Goal: Task Accomplishment & Management: Manage account settings

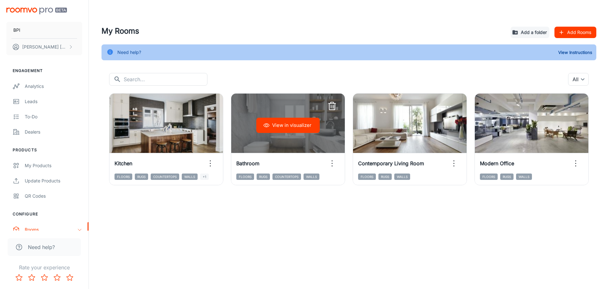
scroll to position [63, 0]
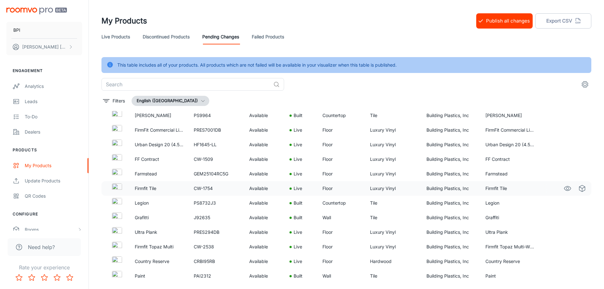
scroll to position [32, 0]
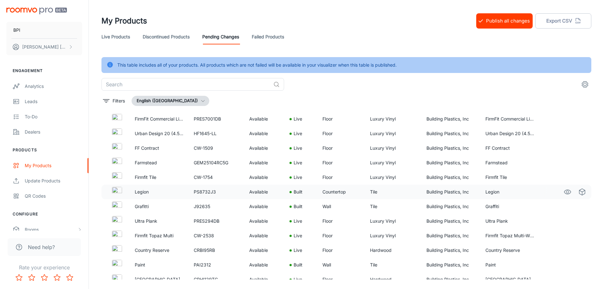
click at [181, 191] on p "Legion" at bounding box center [159, 191] width 49 height 7
click at [564, 192] on icon "See in Visualizer" at bounding box center [568, 192] width 8 height 8
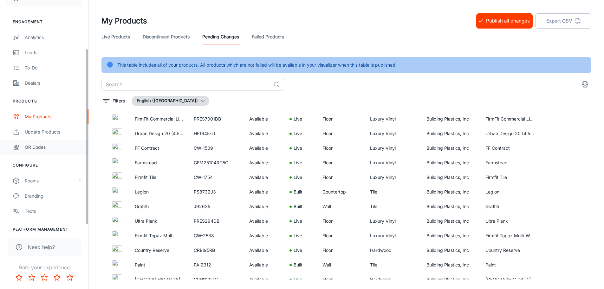
scroll to position [63, 0]
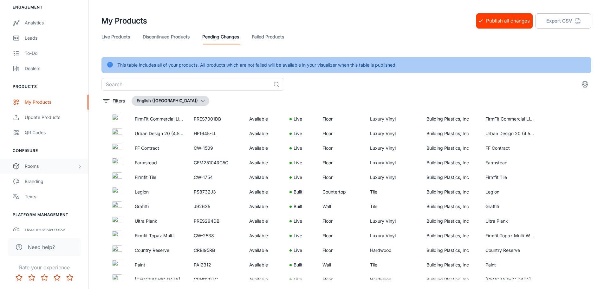
click at [39, 168] on div "Rooms" at bounding box center [51, 166] width 52 height 7
click at [37, 197] on div "Designer Rooms" at bounding box center [53, 196] width 57 height 7
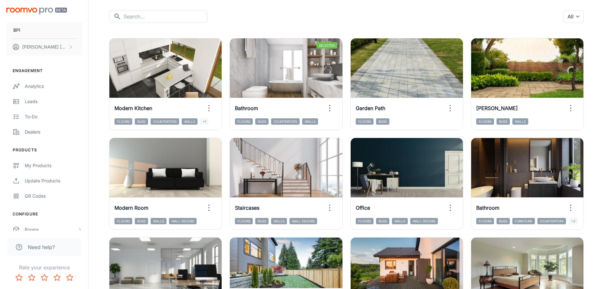
scroll to position [32, 0]
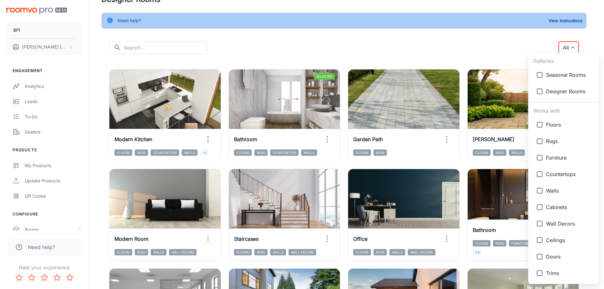
click at [576, 50] on body "BPI [PERSON_NAME] Engagement Analytics Leads To-do Dealers Products My Products…" at bounding box center [302, 112] width 604 height 289
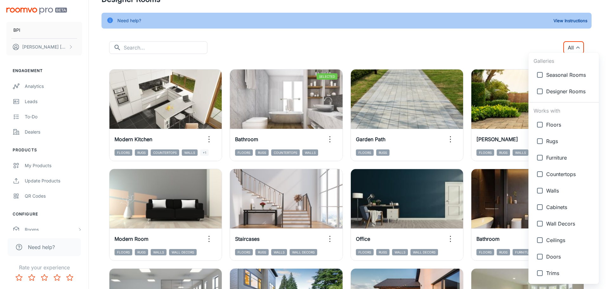
click at [541, 173] on input "checkbox" at bounding box center [539, 174] width 13 height 13
checkbox input "true"
type input "{"type":"productType","id":"4"}"
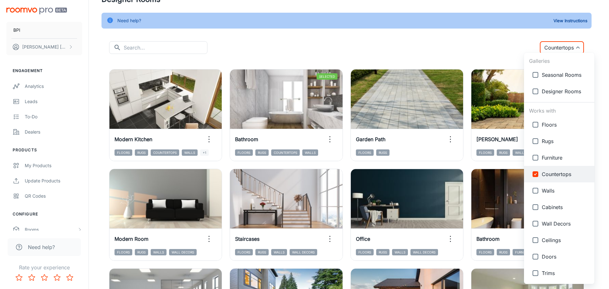
click at [465, 58] on div at bounding box center [304, 144] width 609 height 289
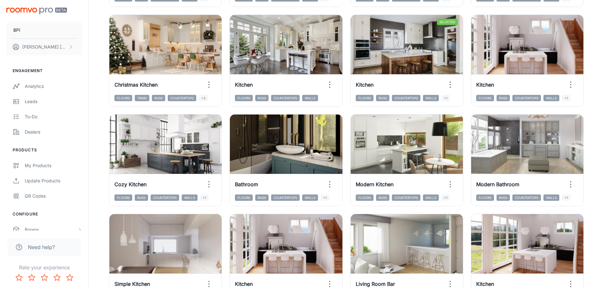
scroll to position [317, 0]
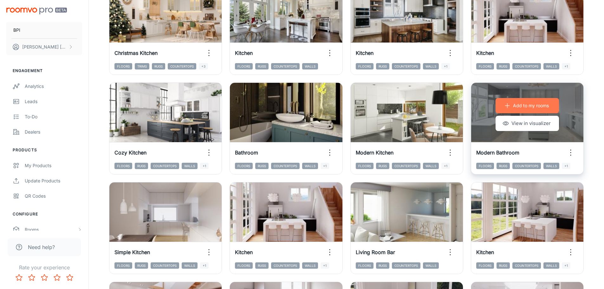
click at [514, 103] on p "Add to my rooms" at bounding box center [531, 105] width 36 height 7
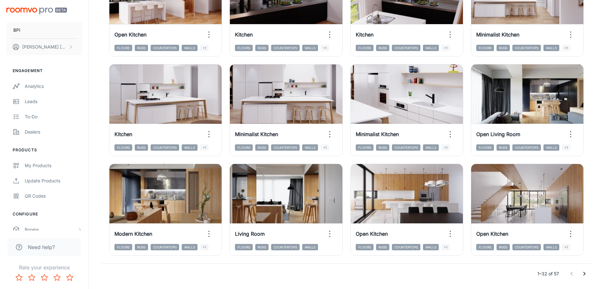
scroll to position [655, 0]
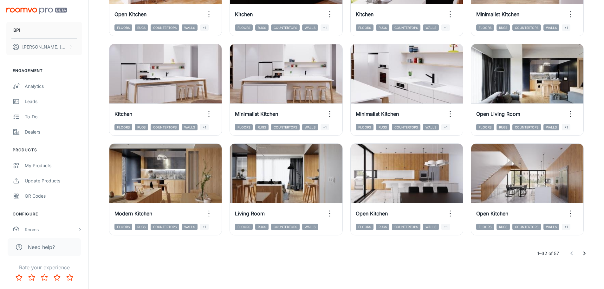
click at [586, 253] on icon "Go to next page" at bounding box center [585, 254] width 8 height 8
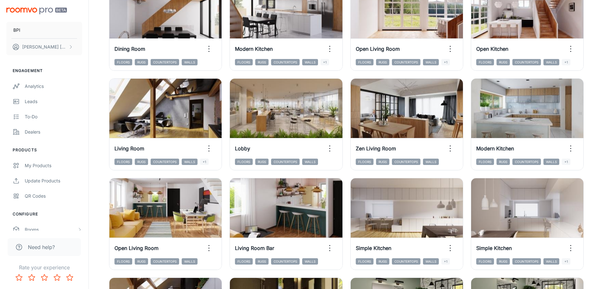
scroll to position [111, 0]
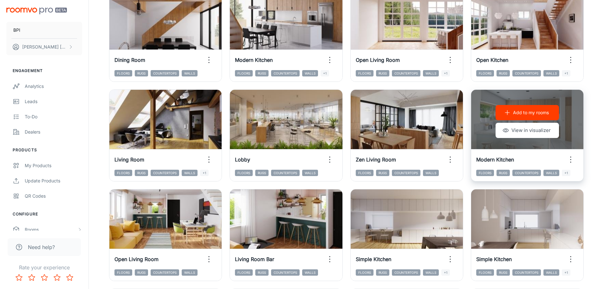
click at [523, 112] on p "Add to my rooms" at bounding box center [531, 112] width 36 height 7
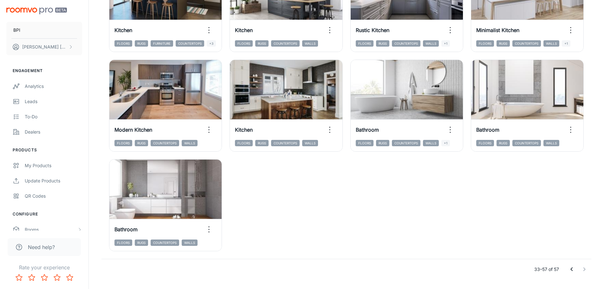
scroll to position [555, 0]
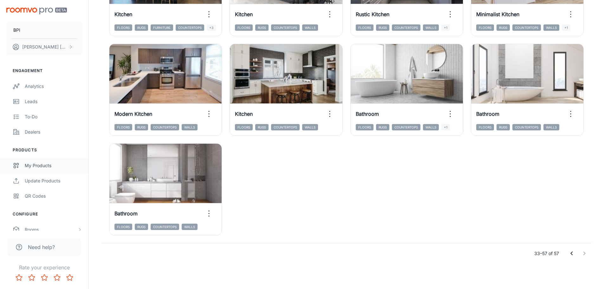
click at [36, 164] on div "My Products" at bounding box center [53, 165] width 57 height 7
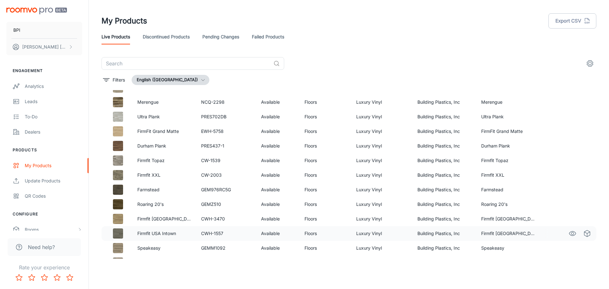
scroll to position [1482, 0]
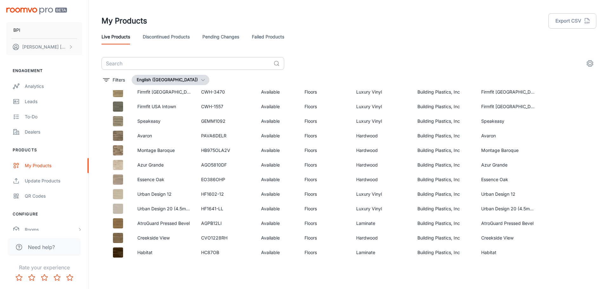
click at [163, 64] on input "text" at bounding box center [185, 63] width 169 height 13
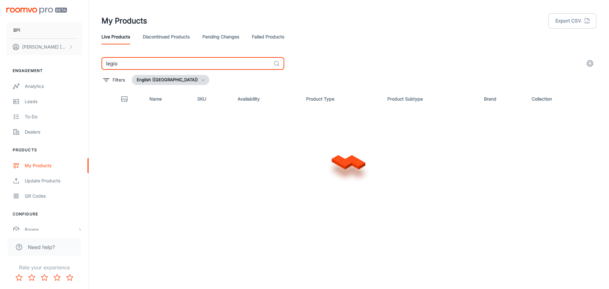
type input "legion"
drag, startPoint x: 167, startPoint y: 64, endPoint x: 64, endPoint y: 54, distance: 103.6
click at [64, 54] on div "BPI Clara Gregg Engagement Analytics Leads To-do Dealers Products My Products U…" at bounding box center [304, 142] width 609 height 284
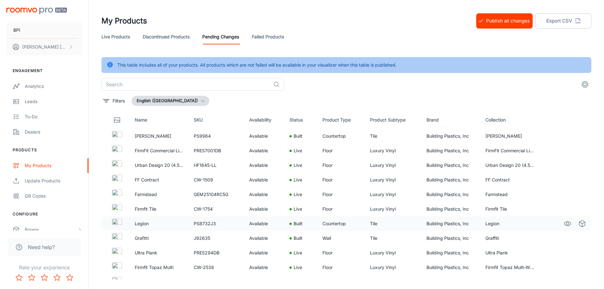
click at [150, 224] on p "Legion" at bounding box center [159, 223] width 49 height 7
click at [564, 225] on icon "See in Visualizer" at bounding box center [568, 224] width 8 height 8
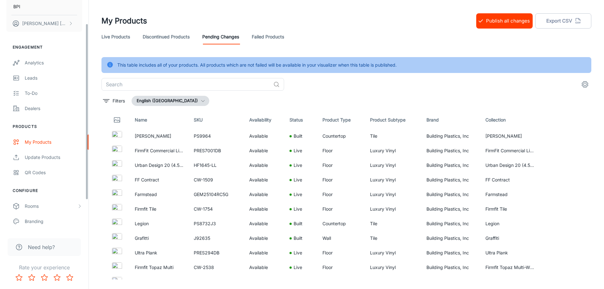
scroll to position [63, 0]
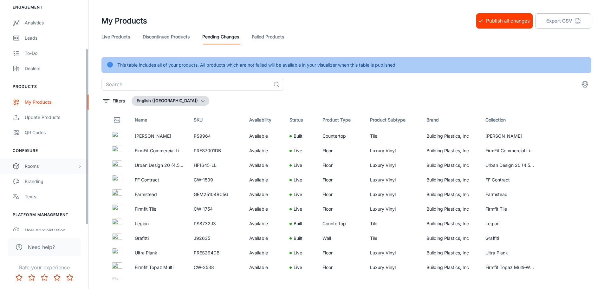
click at [34, 170] on div "Rooms" at bounding box center [44, 166] width 88 height 15
click at [41, 185] on div "My Rooms" at bounding box center [53, 181] width 57 height 7
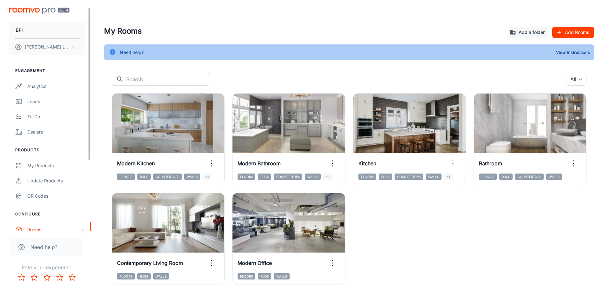
scroll to position [32, 0]
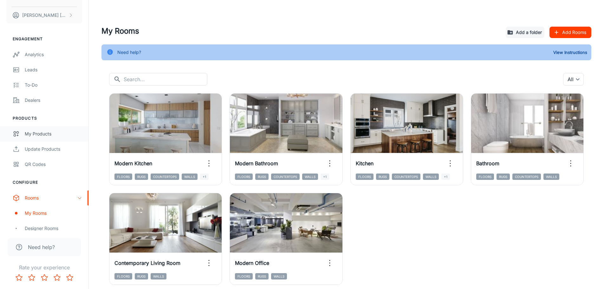
click at [39, 135] on div "My Products" at bounding box center [53, 133] width 57 height 7
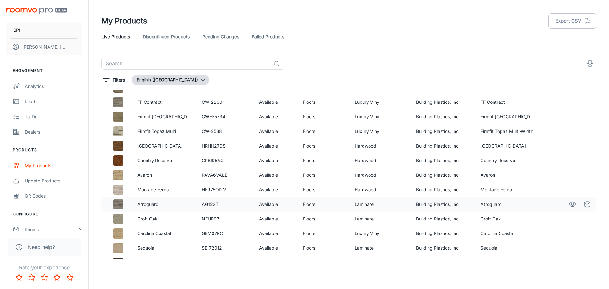
scroll to position [888, 0]
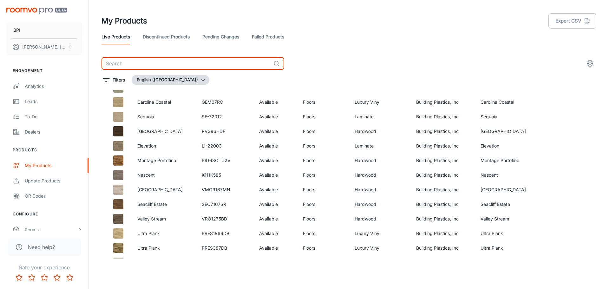
click at [197, 59] on input "text" at bounding box center [185, 63] width 169 height 13
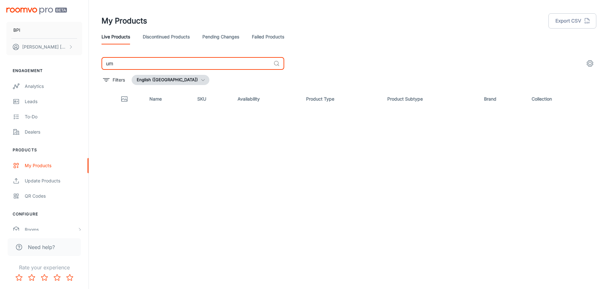
type input "u"
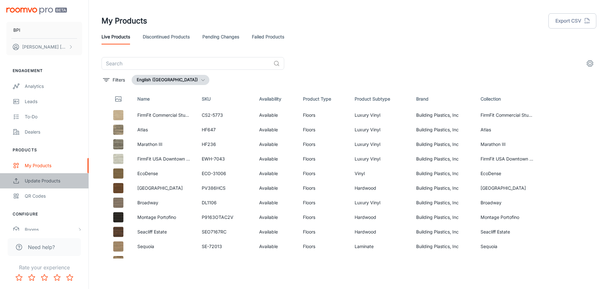
click at [51, 182] on div "Update Products" at bounding box center [53, 180] width 57 height 7
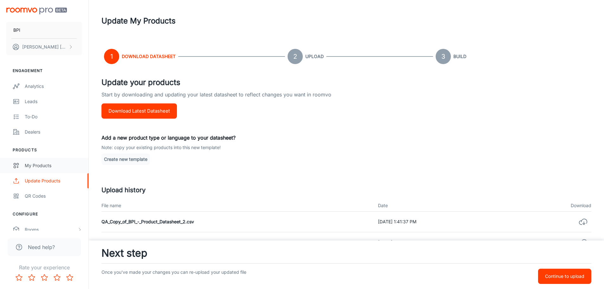
click at [37, 169] on link "My Products" at bounding box center [44, 165] width 88 height 15
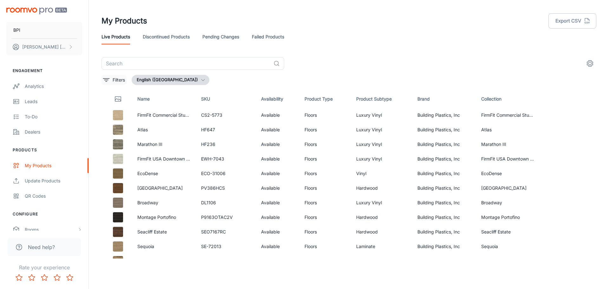
click at [121, 79] on p "Filters" at bounding box center [119, 79] width 12 height 7
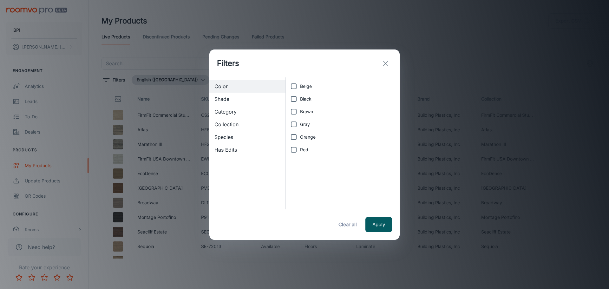
click at [240, 116] on div "Category" at bounding box center [247, 111] width 76 height 13
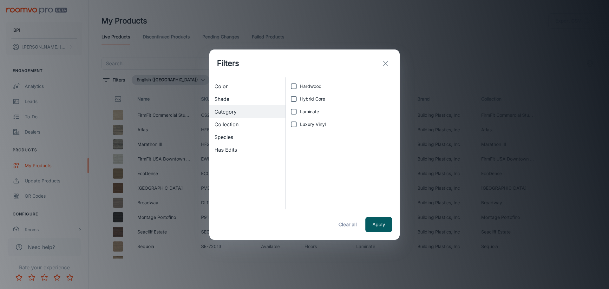
click at [387, 63] on icon "exit" at bounding box center [386, 64] width 8 height 8
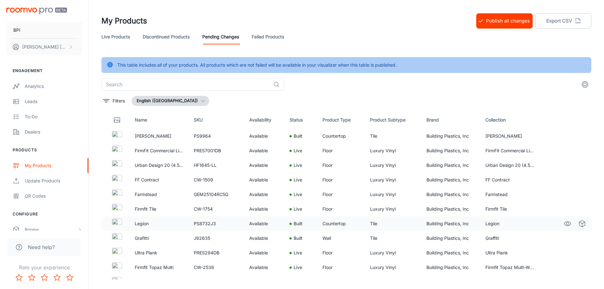
click at [566, 223] on circle "See in Visualizer" at bounding box center [567, 223] width 3 height 3
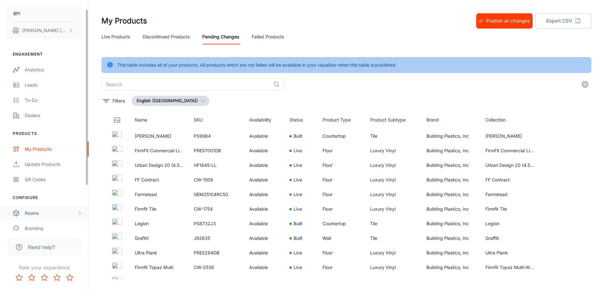
scroll to position [32, 0]
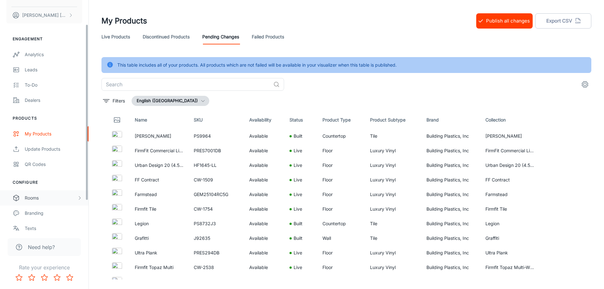
click at [37, 199] on div "Rooms" at bounding box center [51, 197] width 52 height 7
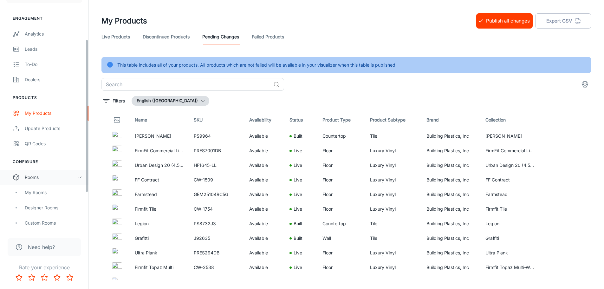
scroll to position [63, 0]
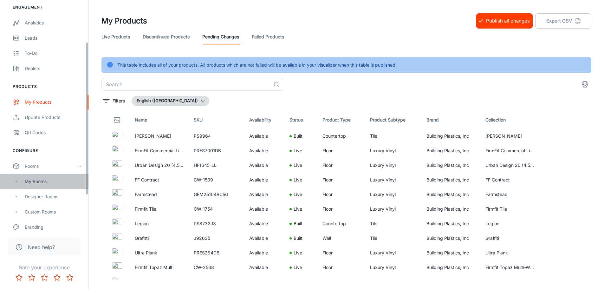
click at [36, 182] on div "My Rooms" at bounding box center [53, 181] width 57 height 7
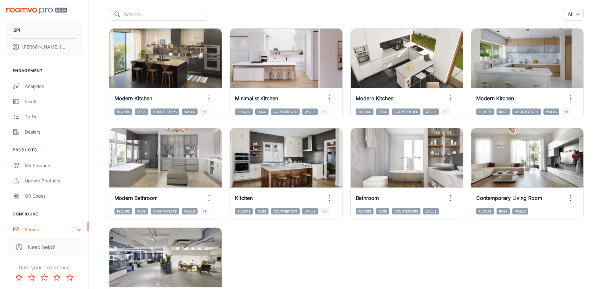
scroll to position [62, 0]
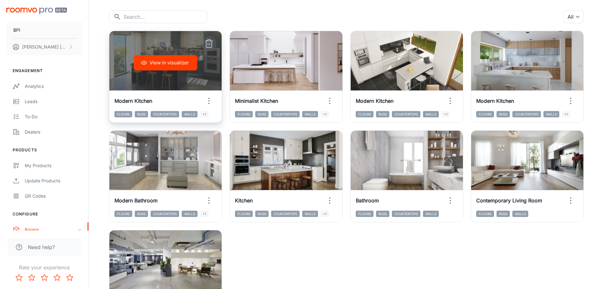
click at [208, 39] on icon "button" at bounding box center [209, 44] width 10 height 10
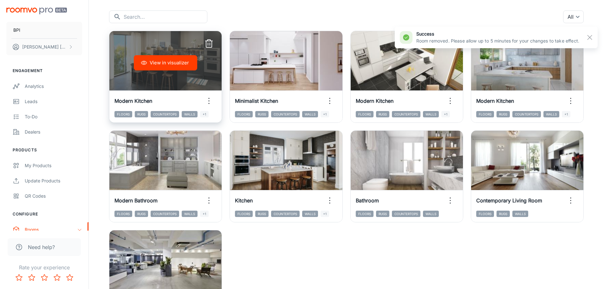
scroll to position [26, 0]
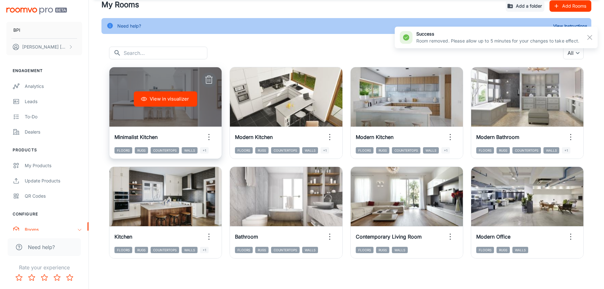
click at [206, 78] on icon "button" at bounding box center [209, 80] width 6 height 6
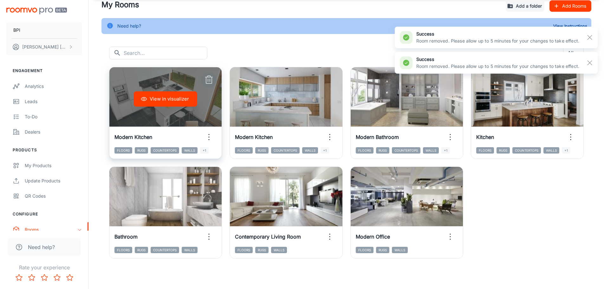
click at [211, 83] on icon "button" at bounding box center [209, 80] width 10 height 10
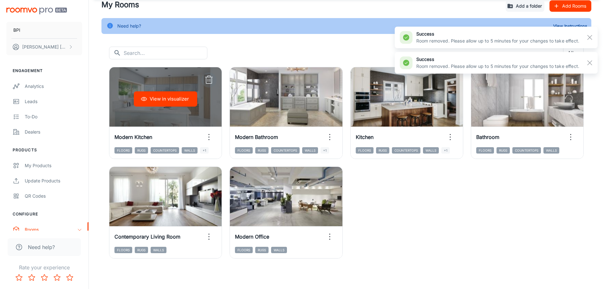
click at [211, 83] on icon "button" at bounding box center [209, 80] width 10 height 10
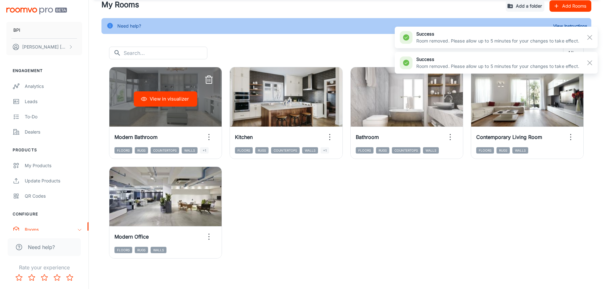
click at [211, 83] on icon "button" at bounding box center [209, 80] width 10 height 10
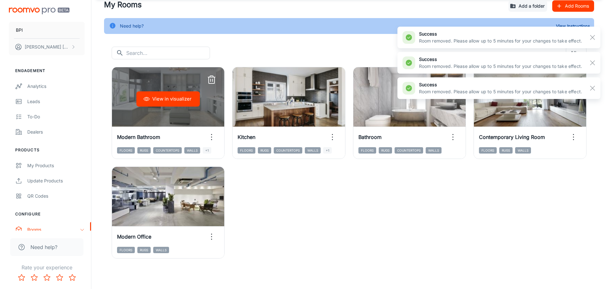
scroll to position [0, 0]
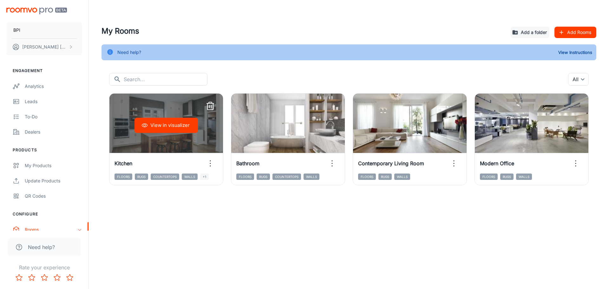
drag, startPoint x: 211, startPoint y: 104, endPoint x: 286, endPoint y: 213, distance: 132.1
click at [211, 104] on icon "button" at bounding box center [210, 106] width 10 height 10
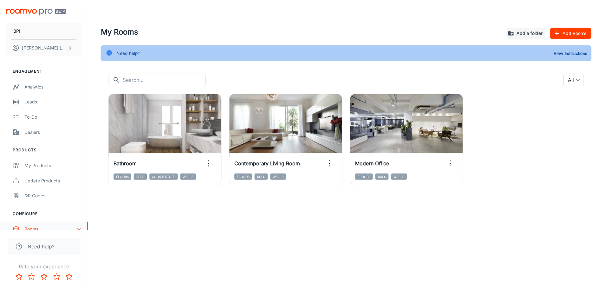
scroll to position [32, 0]
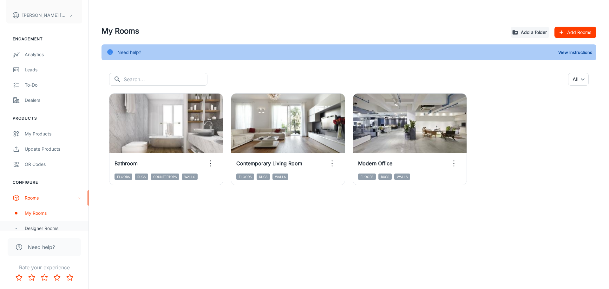
click at [46, 230] on div "Designer Rooms" at bounding box center [53, 228] width 57 height 7
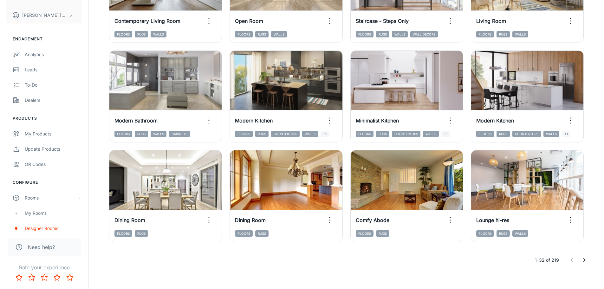
scroll to position [655, 0]
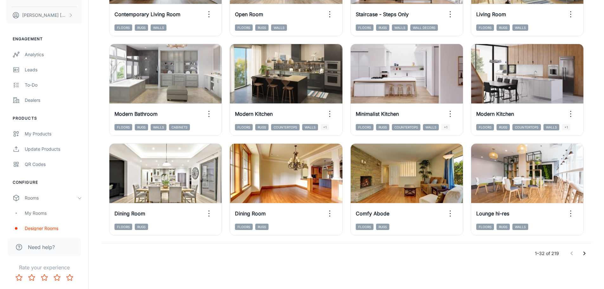
click at [585, 253] on icon "Go to next page" at bounding box center [585, 254] width 2 height 4
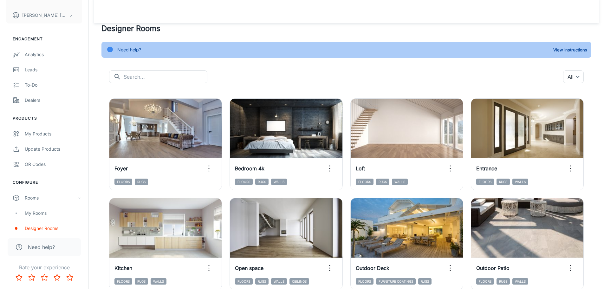
scroll to position [0, 0]
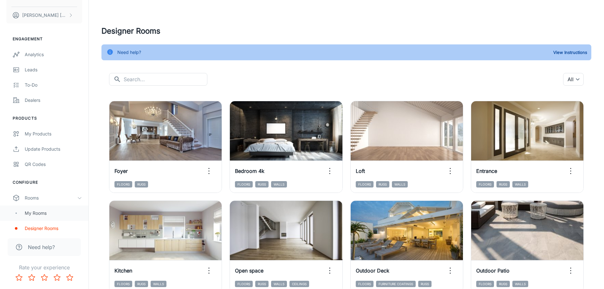
click at [36, 212] on div "My Rooms" at bounding box center [53, 213] width 57 height 7
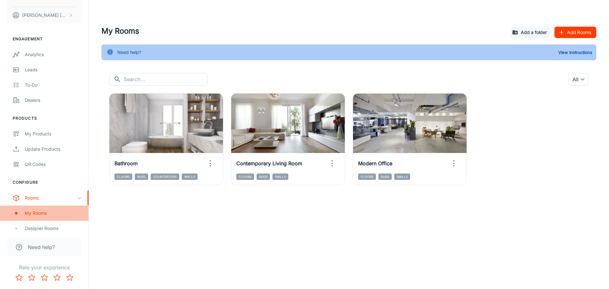
click at [41, 216] on div "My Rooms" at bounding box center [53, 213] width 57 height 7
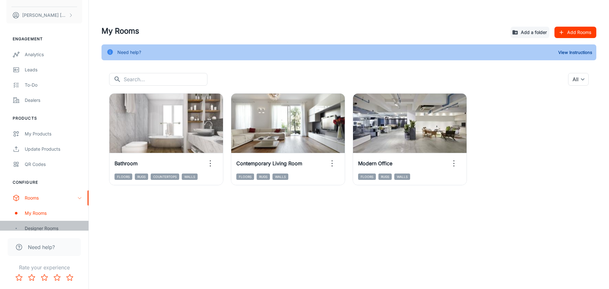
click at [43, 226] on div "Designer Rooms" at bounding box center [53, 228] width 57 height 7
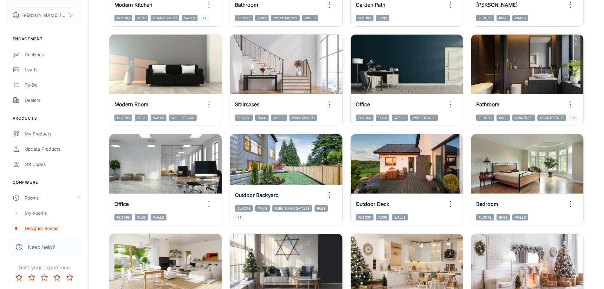
scroll to position [190, 0]
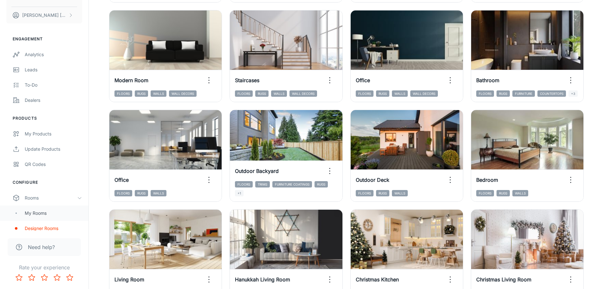
click at [33, 210] on div "My Rooms" at bounding box center [53, 213] width 57 height 7
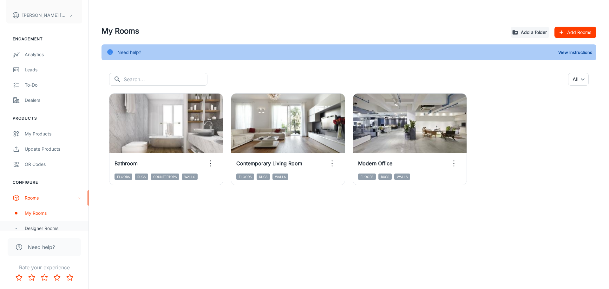
click at [40, 226] on div "Designer Rooms" at bounding box center [53, 228] width 57 height 7
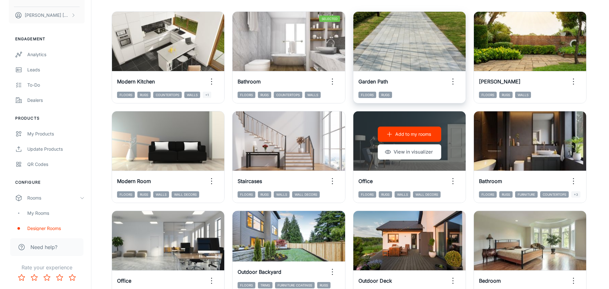
scroll to position [32, 0]
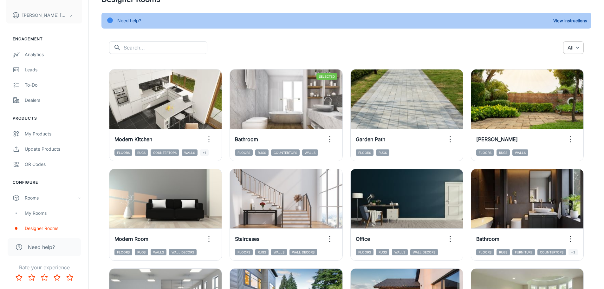
click at [577, 48] on body "BPI Clara Gregg Engagement Analytics Leads To-do Dealers Products My Products U…" at bounding box center [302, 112] width 604 height 289
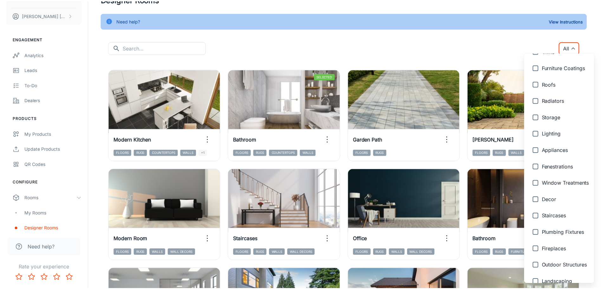
scroll to position [231, 0]
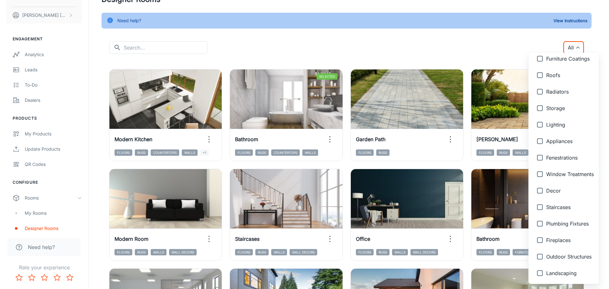
click at [507, 40] on div at bounding box center [304, 144] width 609 height 289
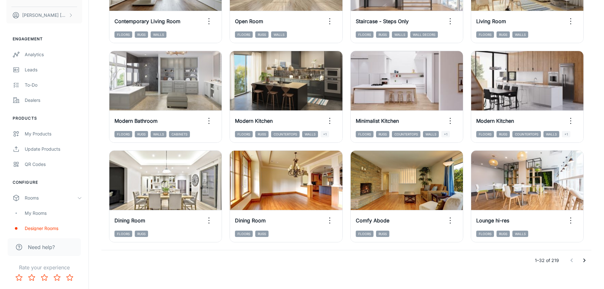
scroll to position [655, 0]
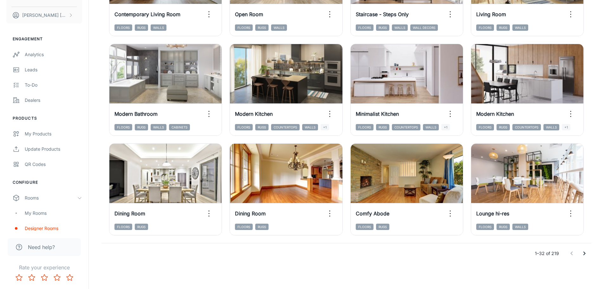
click at [586, 253] on icon "Go to next page" at bounding box center [585, 254] width 8 height 8
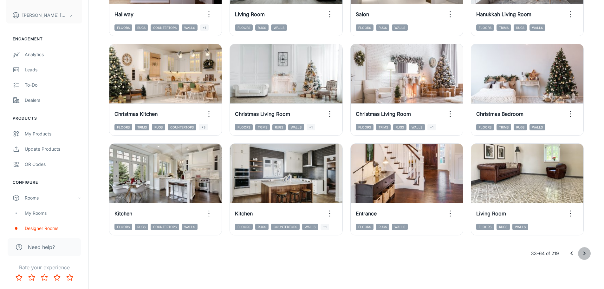
click at [584, 255] on icon "Go to next page" at bounding box center [585, 254] width 8 height 8
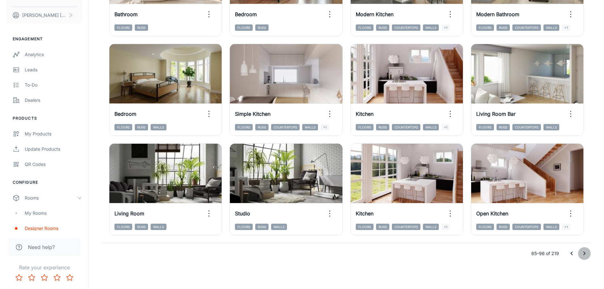
click at [583, 254] on icon "Go to next page" at bounding box center [585, 254] width 8 height 8
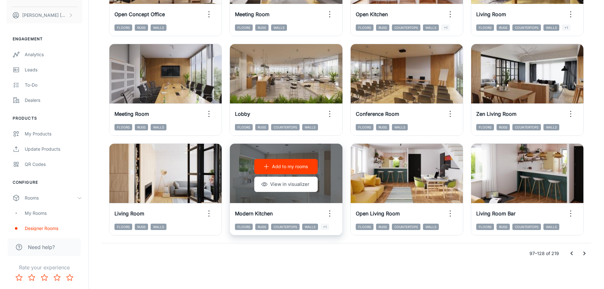
click at [297, 167] on p "Add to my rooms" at bounding box center [290, 166] width 36 height 7
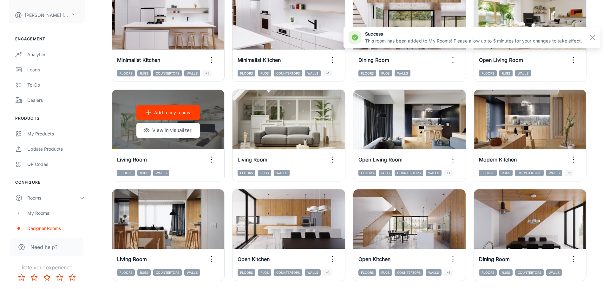
scroll to position [0, 0]
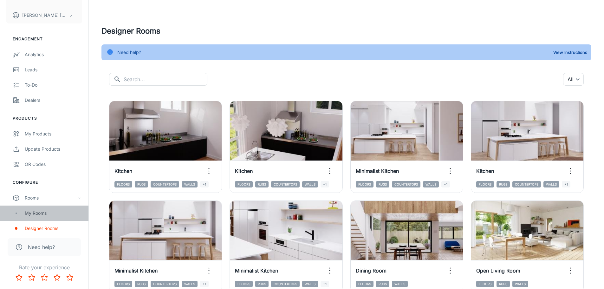
click at [41, 215] on div "My Rooms" at bounding box center [53, 213] width 57 height 7
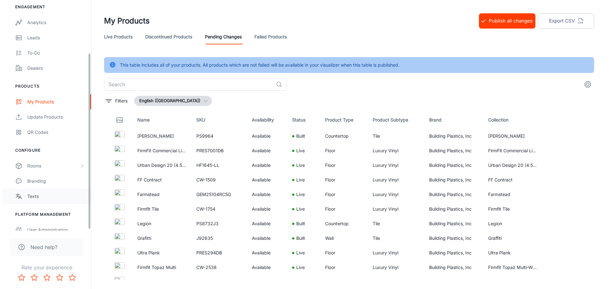
scroll to position [71, 0]
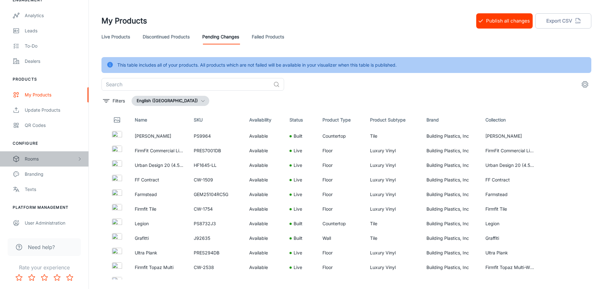
click at [36, 161] on div "Rooms" at bounding box center [51, 158] width 52 height 7
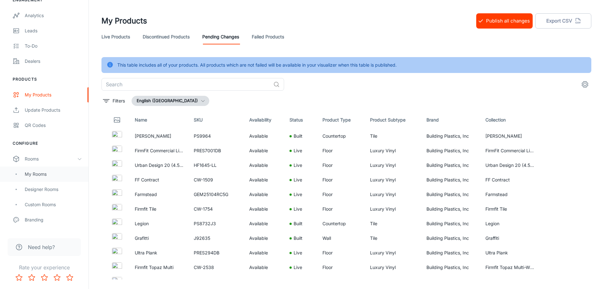
click at [36, 174] on div "My Rooms" at bounding box center [53, 174] width 57 height 7
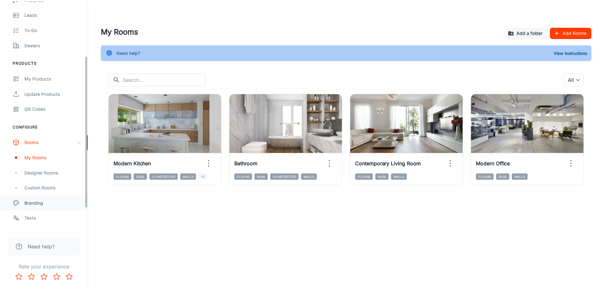
scroll to position [95, 0]
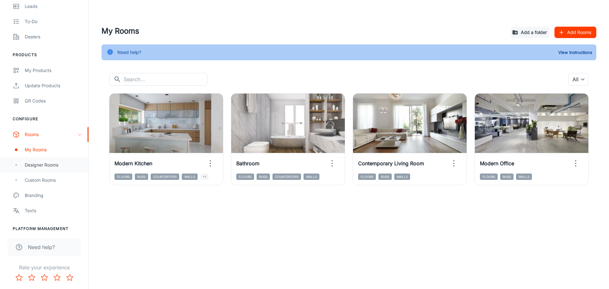
click at [47, 164] on div "Designer Rooms" at bounding box center [53, 164] width 57 height 7
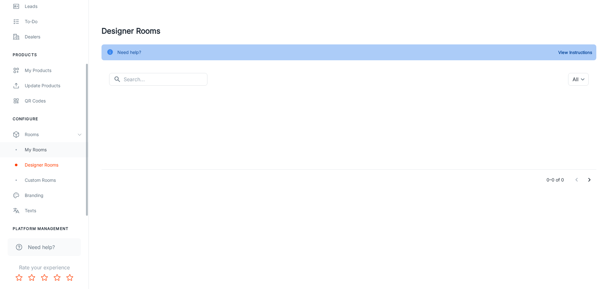
click at [44, 153] on div "My Rooms" at bounding box center [53, 149] width 57 height 7
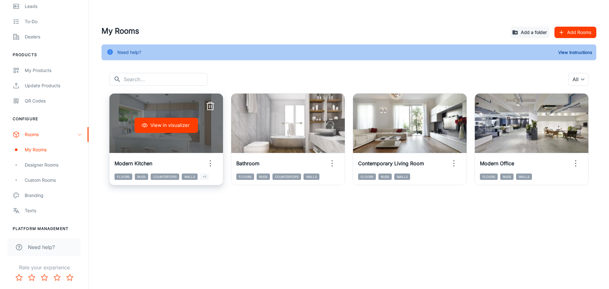
click at [211, 107] on line "button" at bounding box center [211, 106] width 0 height 3
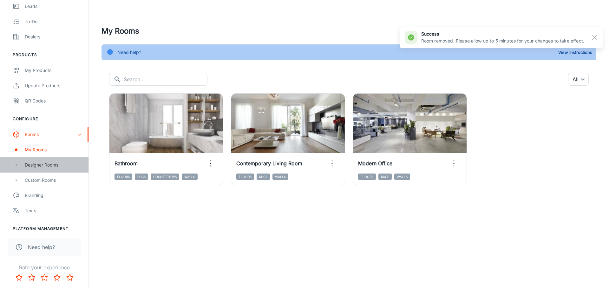
click at [37, 166] on div "Designer Rooms" at bounding box center [53, 164] width 57 height 7
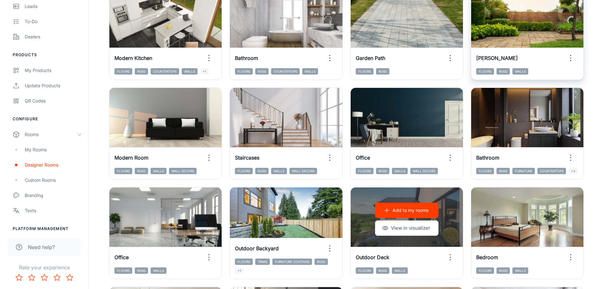
scroll to position [32, 0]
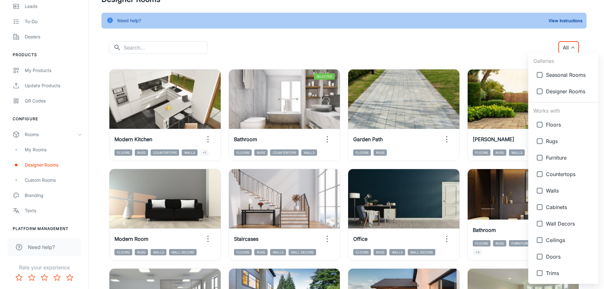
click at [574, 48] on body "BPI [PERSON_NAME] Engagement Analytics Leads To-do Dealers Products My Products…" at bounding box center [302, 112] width 604 height 289
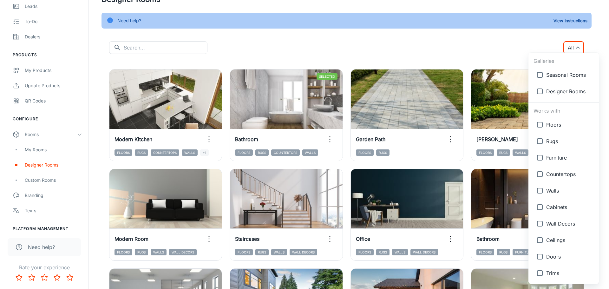
click at [538, 177] on input "checkbox" at bounding box center [539, 174] width 13 height 13
checkbox input "true"
type input "{"type":"productType","id":"4"}"
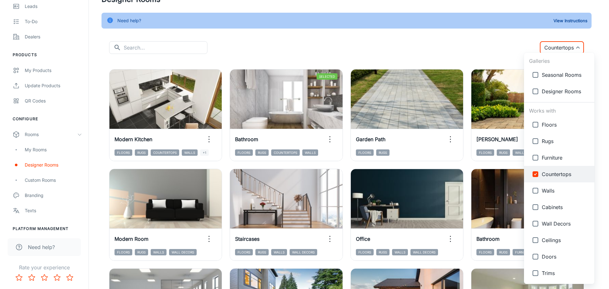
click at [498, 44] on div at bounding box center [304, 144] width 609 height 289
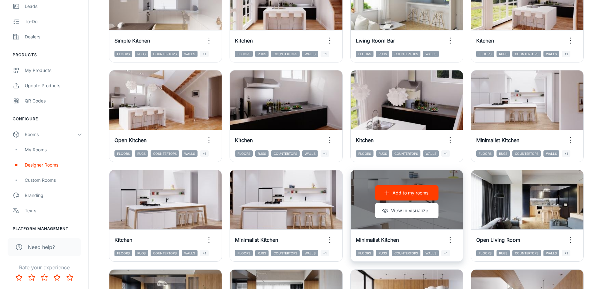
scroll to position [539, 0]
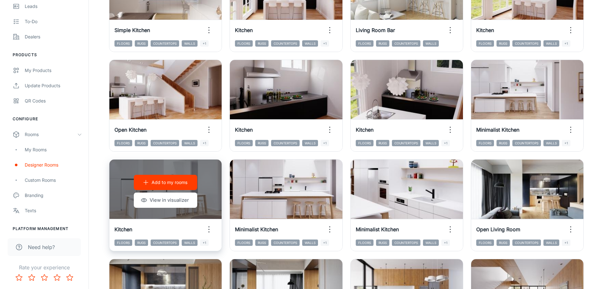
click at [164, 184] on p "Add to my rooms" at bounding box center [170, 182] width 36 height 7
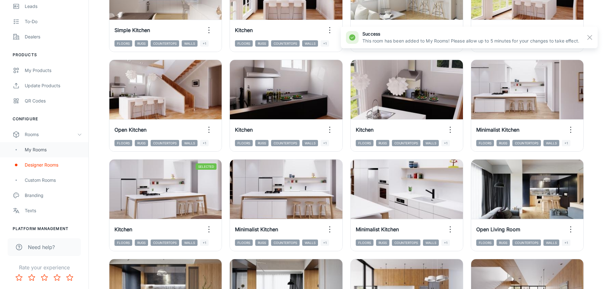
click at [34, 148] on div "My Rooms" at bounding box center [53, 149] width 57 height 7
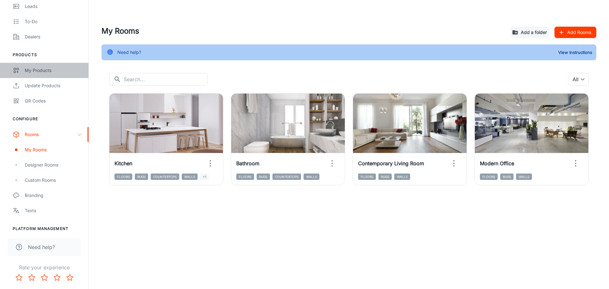
click at [36, 69] on div "My Products" at bounding box center [53, 70] width 57 height 7
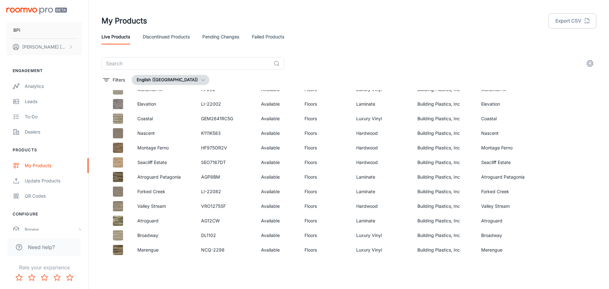
scroll to position [1250, 0]
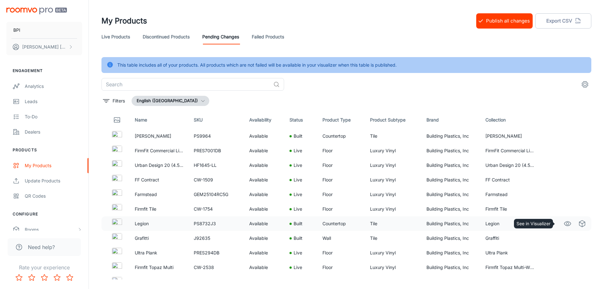
click at [565, 226] on icon "See in Visualizer" at bounding box center [568, 224] width 8 height 8
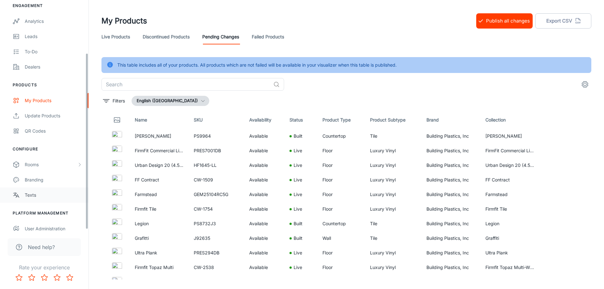
scroll to position [71, 0]
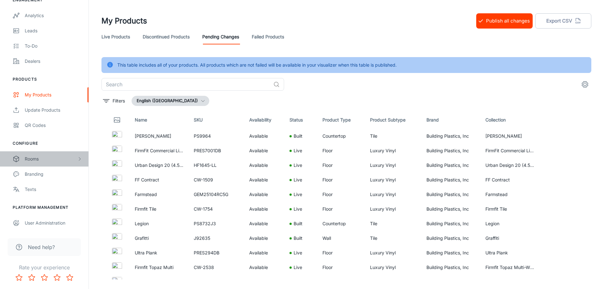
click at [38, 162] on div "Rooms" at bounding box center [44, 158] width 88 height 15
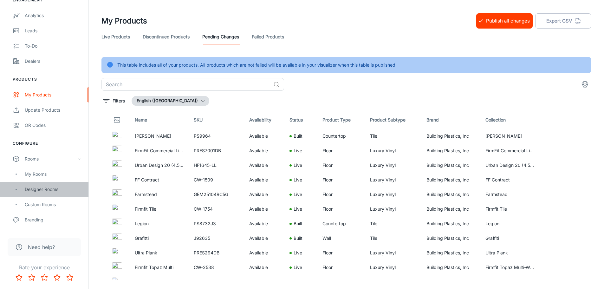
click at [39, 192] on div "Designer Rooms" at bounding box center [53, 189] width 57 height 7
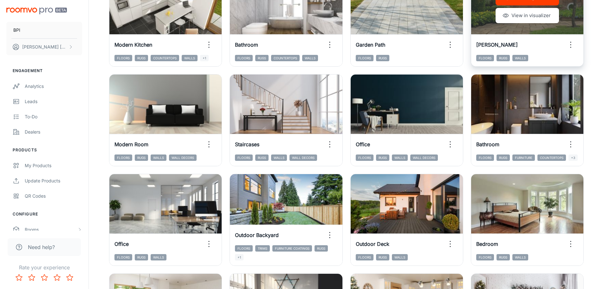
scroll to position [63, 0]
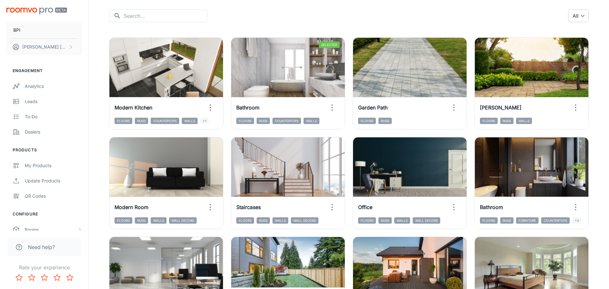
click at [572, 16] on body "BPI [PERSON_NAME] Engagement Analytics Leads To-do Dealers Products My Products…" at bounding box center [304, 81] width 609 height 289
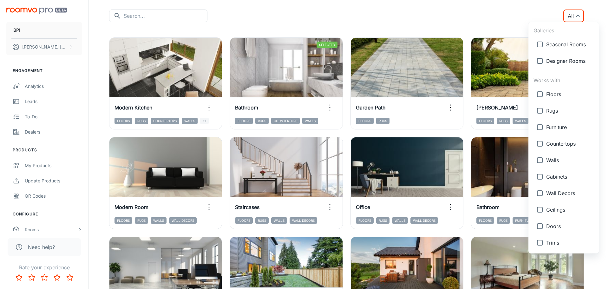
click at [560, 64] on span "Designer Rooms" at bounding box center [570, 61] width 48 height 8
type input "{"type":"gallery","id":4}"
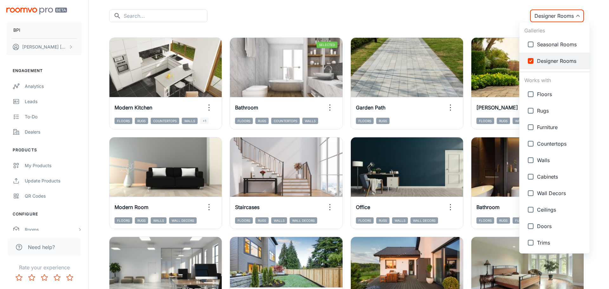
drag, startPoint x: 534, startPoint y: 60, endPoint x: 530, endPoint y: 93, distance: 32.6
click at [534, 60] on input "checkbox" at bounding box center [530, 61] width 13 height 13
checkbox input "false"
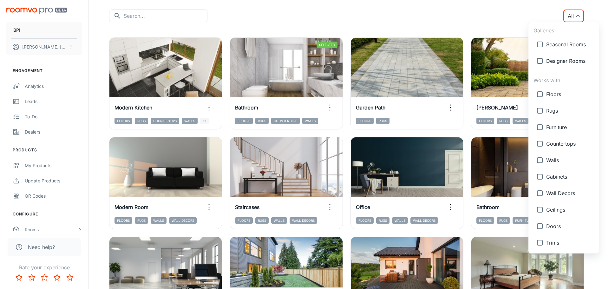
click at [541, 143] on input "checkbox" at bounding box center [539, 143] width 13 height 13
checkbox input "true"
type input "{"type":"productType","id":"4"}"
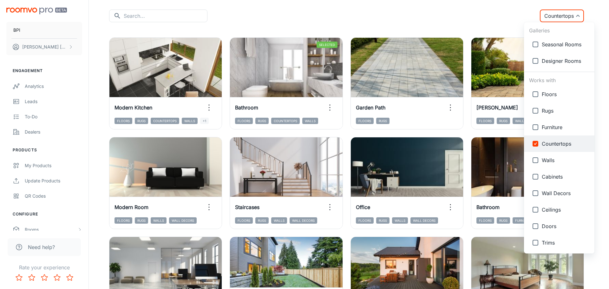
click at [500, 19] on div at bounding box center [304, 144] width 609 height 289
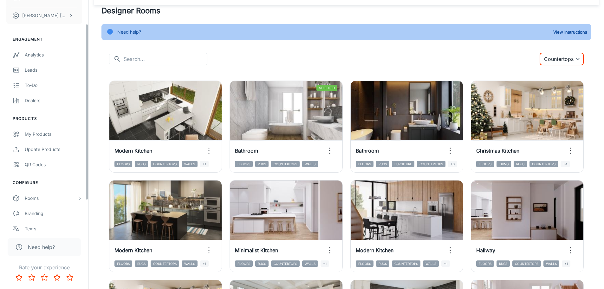
scroll to position [71, 0]
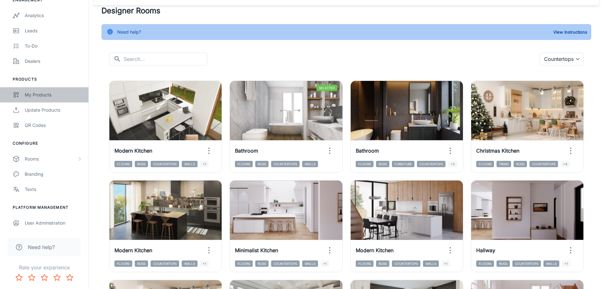
click at [45, 98] on link "My Products" at bounding box center [44, 94] width 88 height 15
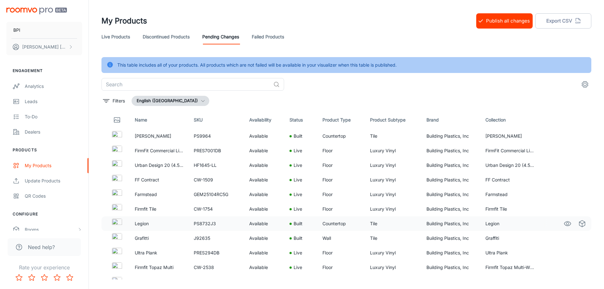
click at [566, 225] on circle "See in Visualizer" at bounding box center [567, 223] width 3 height 3
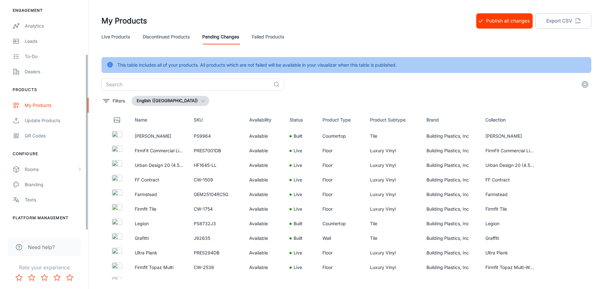
scroll to position [71, 0]
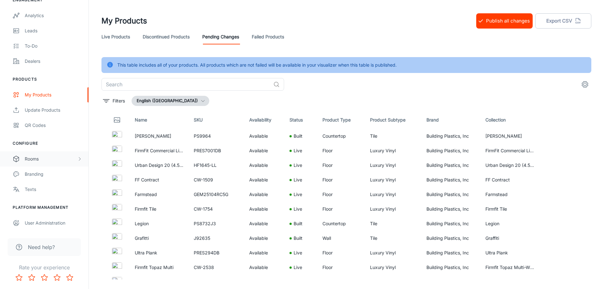
click at [36, 160] on div "Rooms" at bounding box center [51, 158] width 52 height 7
click at [43, 192] on div "Designer Rooms" at bounding box center [53, 189] width 57 height 7
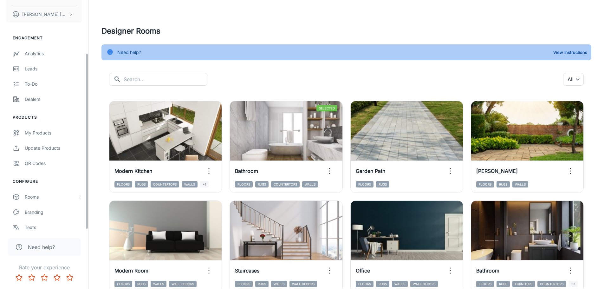
scroll to position [71, 0]
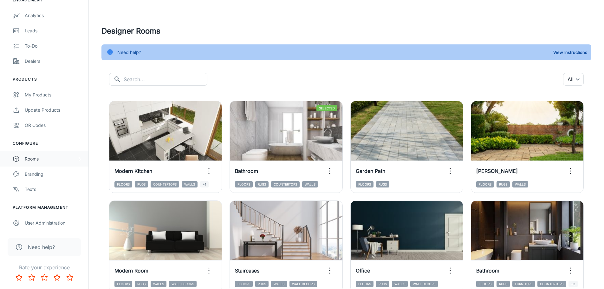
click at [43, 158] on div "Rooms" at bounding box center [51, 158] width 52 height 7
click at [38, 206] on div "Custom Rooms" at bounding box center [53, 204] width 57 height 7
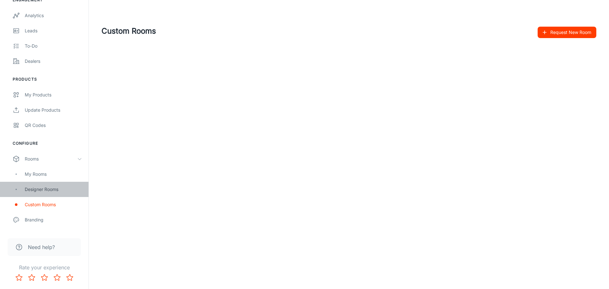
click at [56, 192] on div "Designer Rooms" at bounding box center [53, 189] width 57 height 7
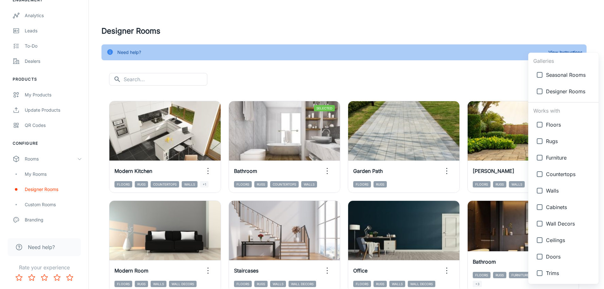
click at [576, 81] on body "BPI Clara Gregg Engagement Analytics Leads To-do Dealers Products My Products U…" at bounding box center [302, 144] width 604 height 289
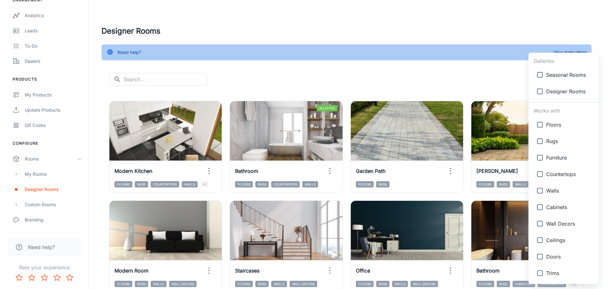
click at [540, 173] on input "checkbox" at bounding box center [539, 174] width 13 height 13
checkbox input "true"
type input "{"type":"productType","id":"4"}"
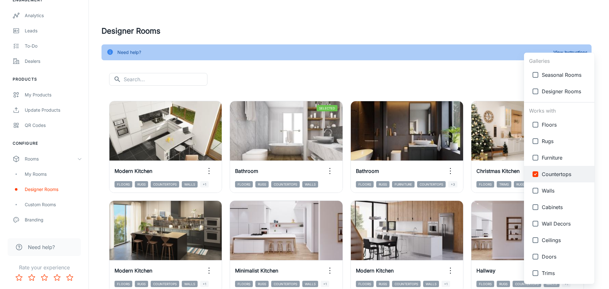
click at [474, 82] on div at bounding box center [304, 144] width 609 height 289
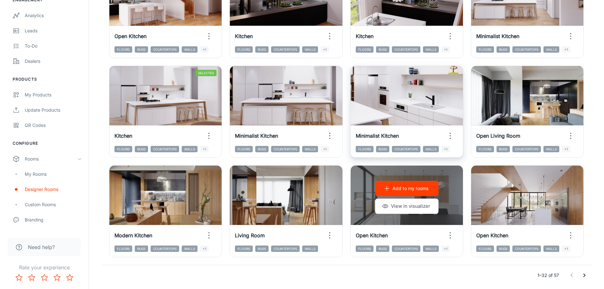
scroll to position [655, 0]
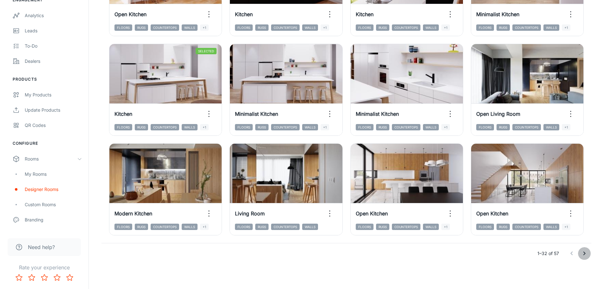
click at [586, 253] on icon "Go to next page" at bounding box center [585, 254] width 8 height 8
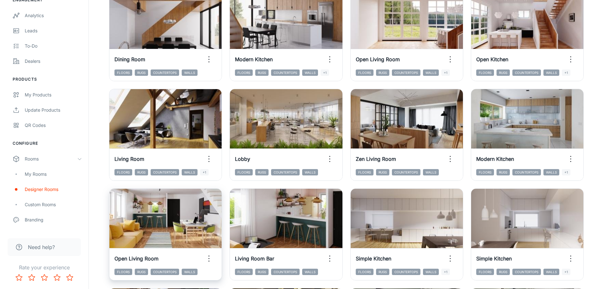
scroll to position [127, 0]
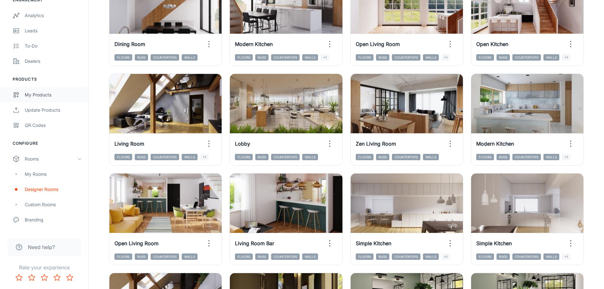
click at [41, 97] on div "My Products" at bounding box center [53, 94] width 57 height 7
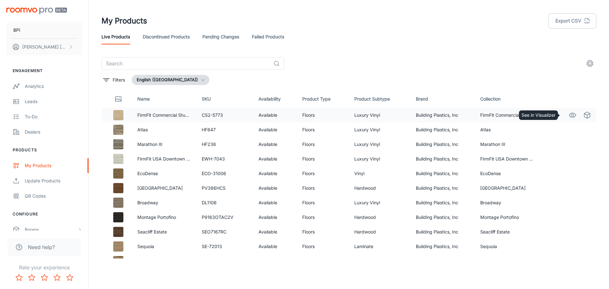
click at [569, 114] on icon "See in Visualizer" at bounding box center [573, 115] width 8 height 8
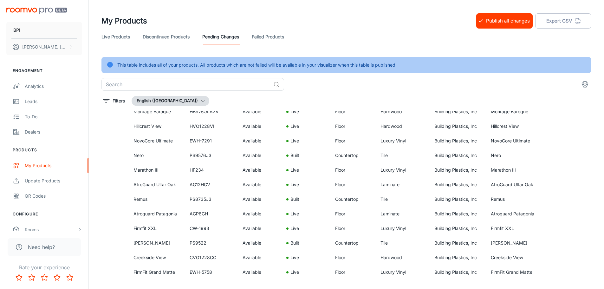
scroll to position [1573, 0]
